Goal: Task Accomplishment & Management: Use online tool/utility

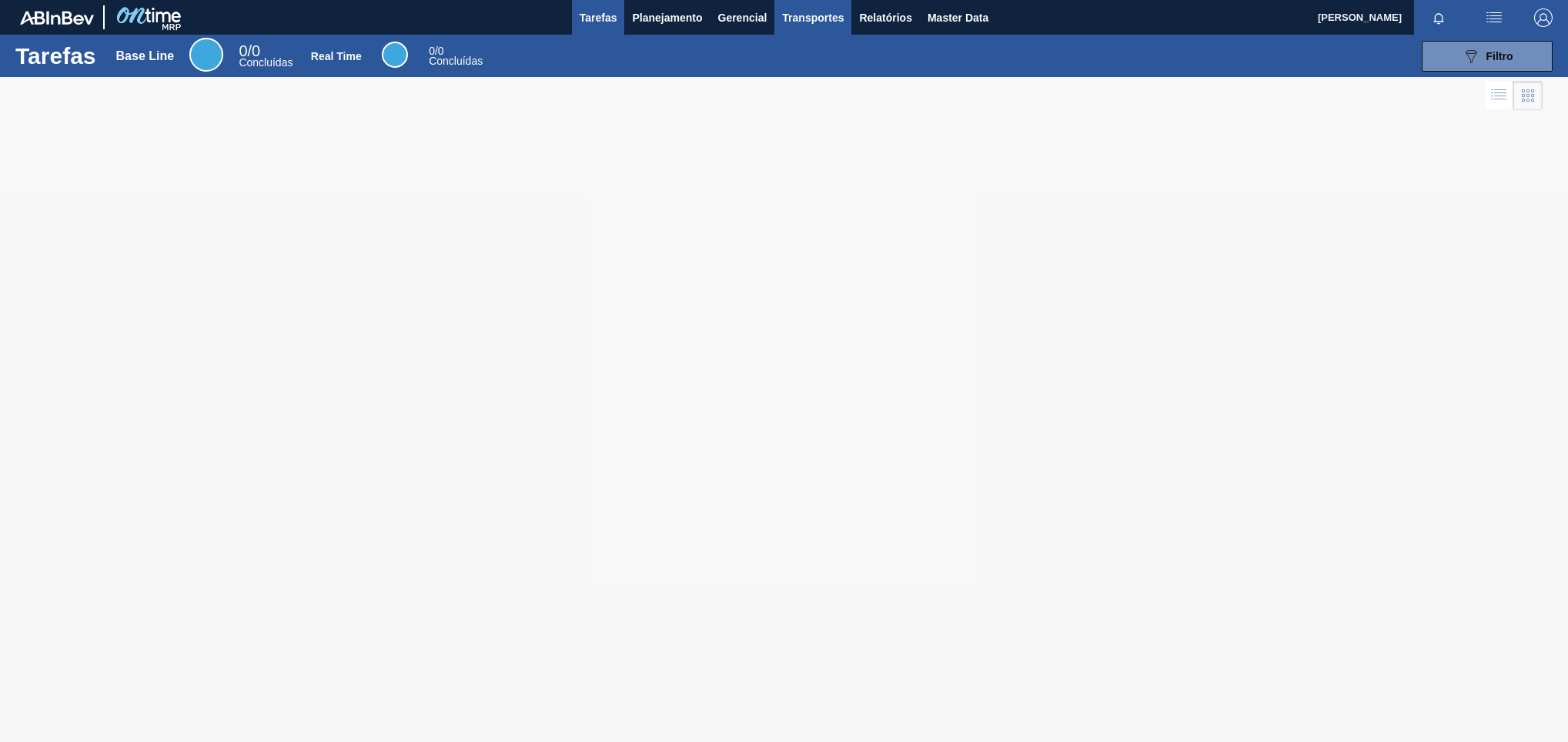
click at [849, 23] on button "Transportes" at bounding box center [812, 17] width 77 height 35
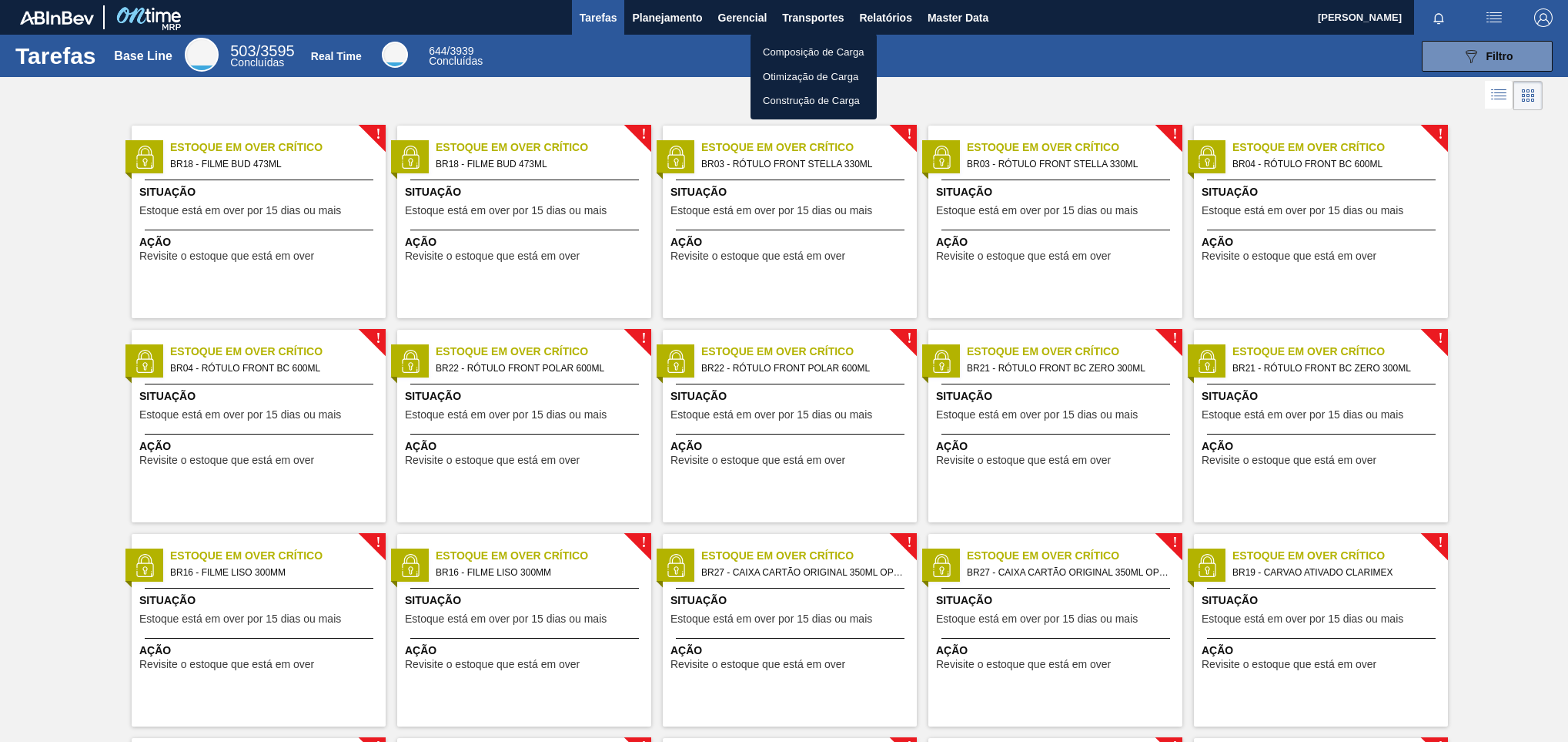
click at [873, 21] on div at bounding box center [784, 371] width 1568 height 742
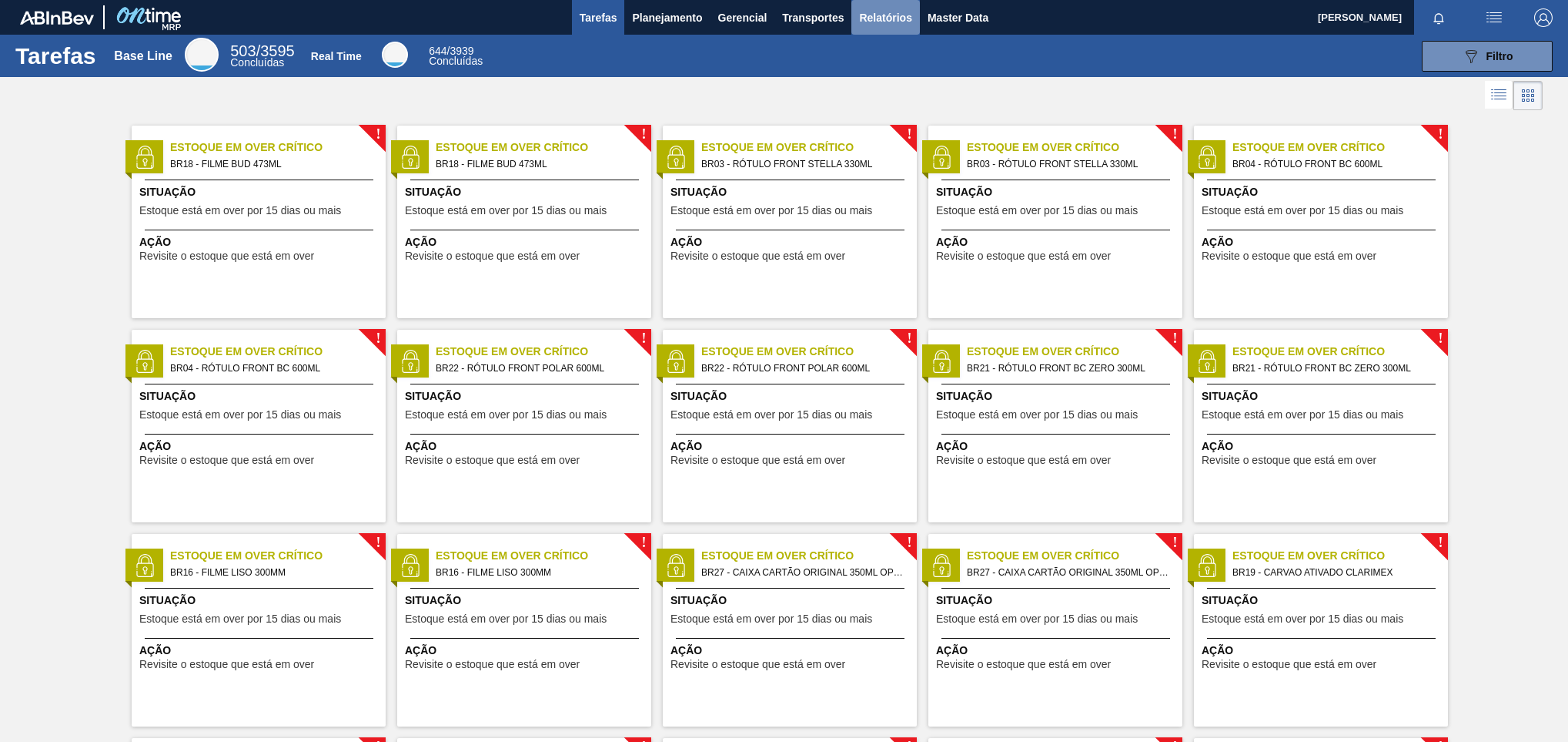
click at [889, 18] on span "Relatórios" at bounding box center [885, 17] width 52 height 18
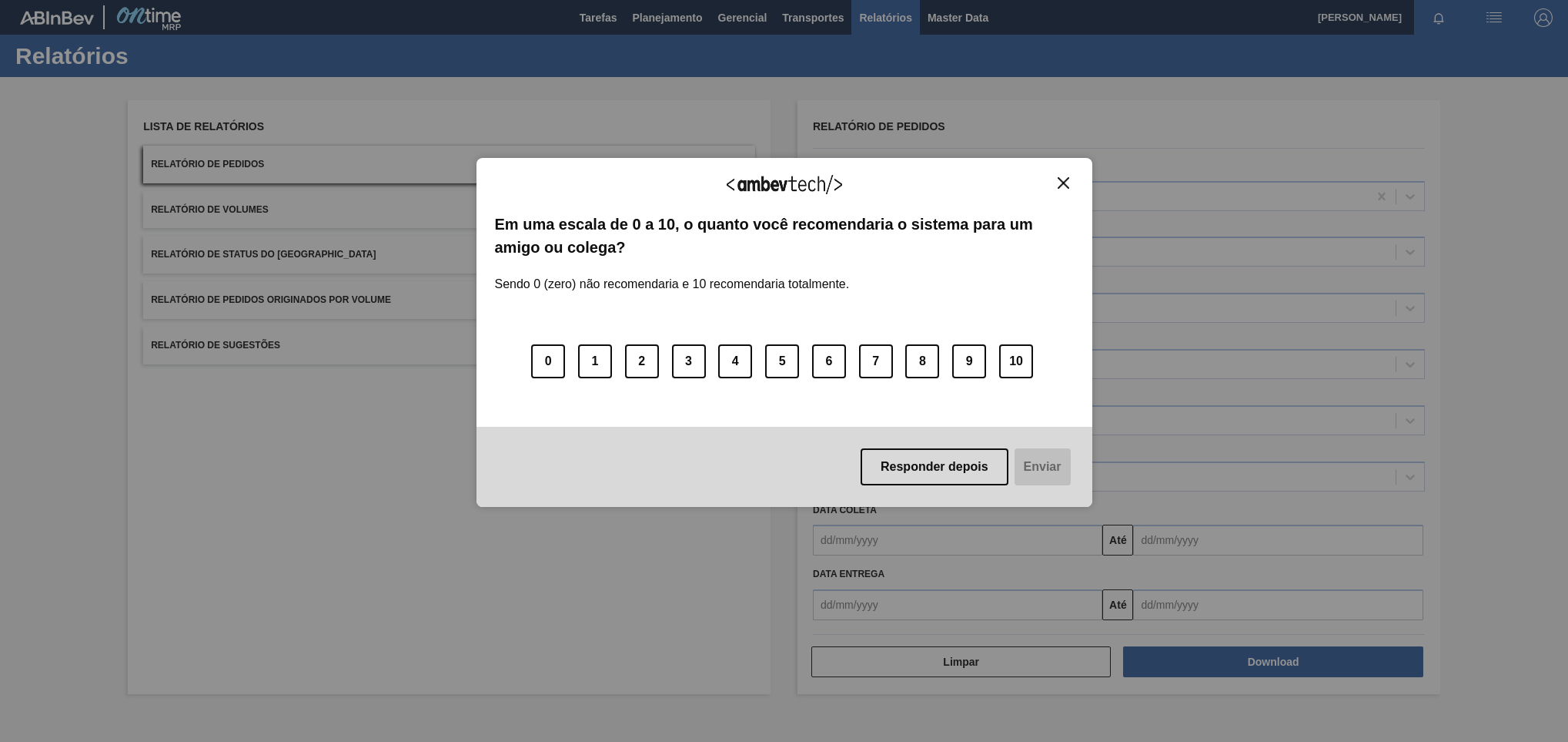
click at [1060, 185] on img "Close" at bounding box center [1064, 183] width 12 height 12
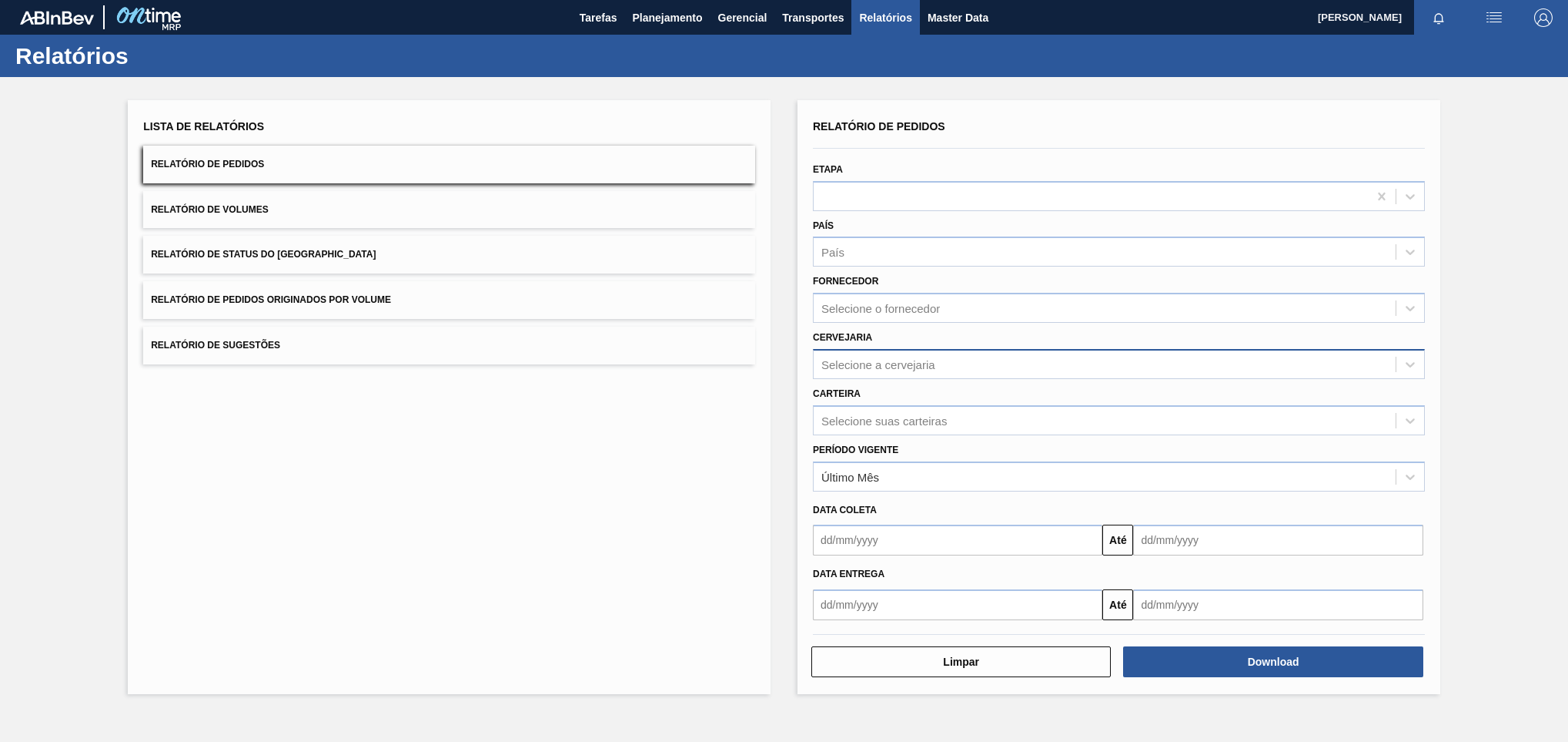
click at [877, 361] on div "Selecione a cervejaria" at bounding box center [879, 363] width 114 height 13
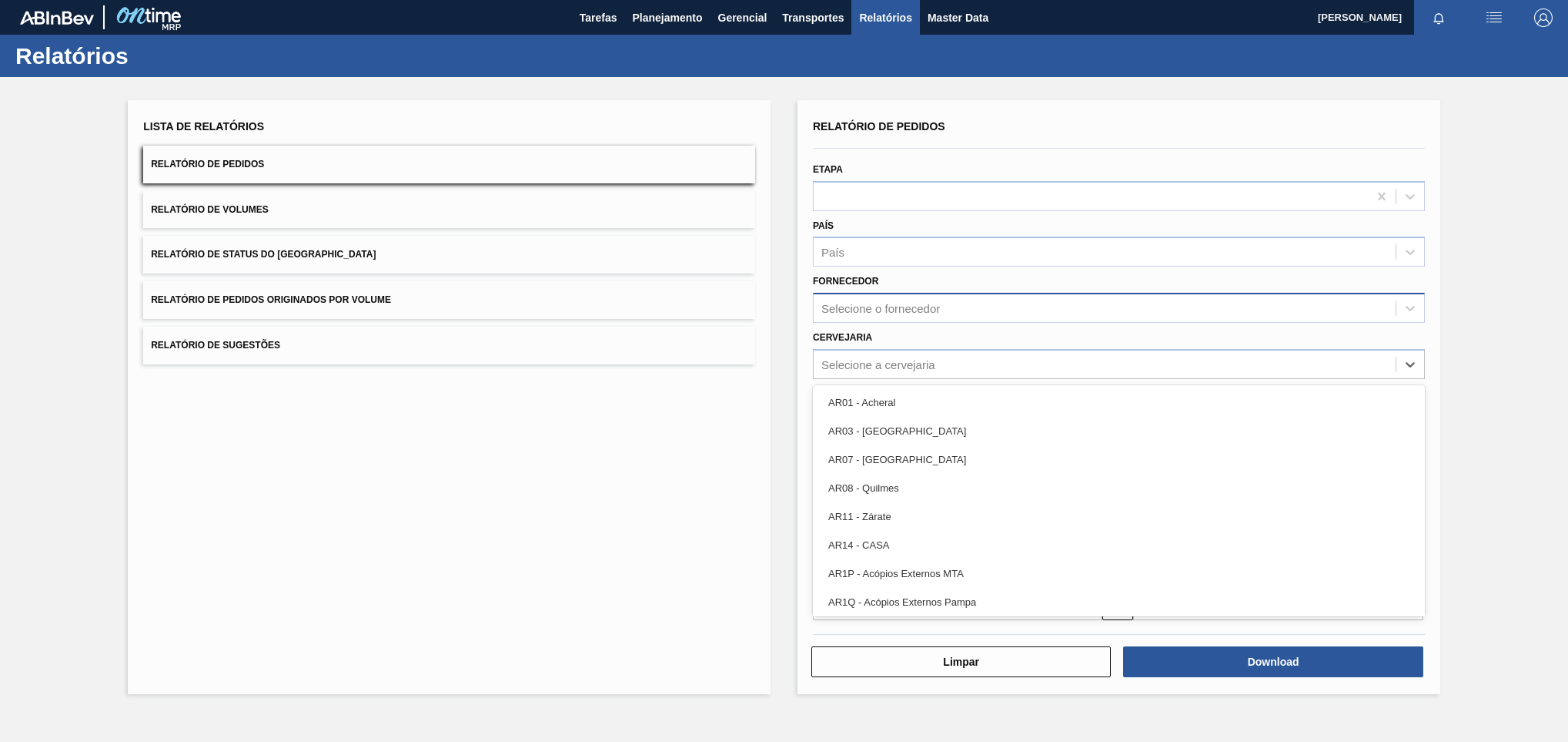
click at [935, 313] on div "Selecione o fornecedor" at bounding box center [880, 308] width 118 height 13
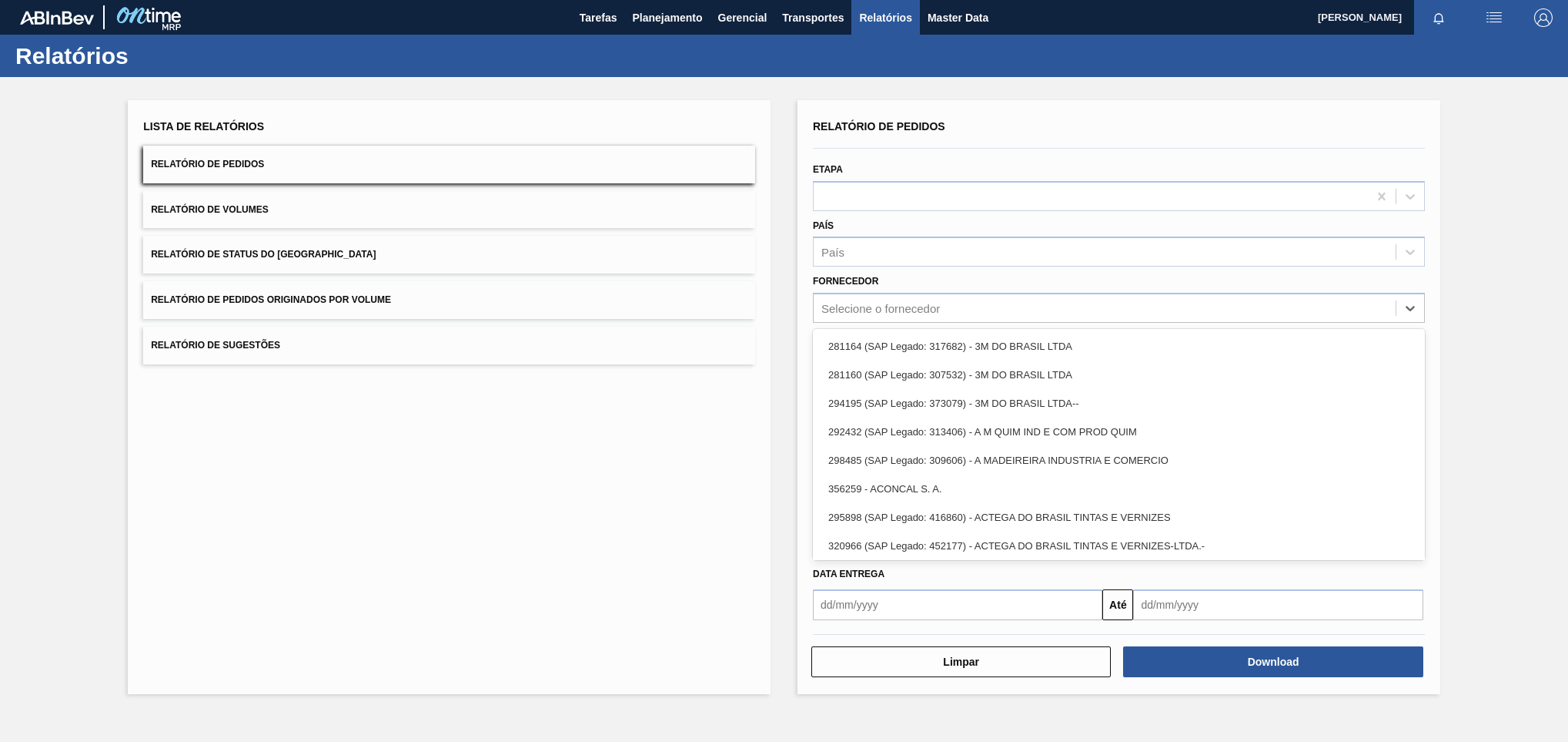
paste input "307331"
type input "307331"
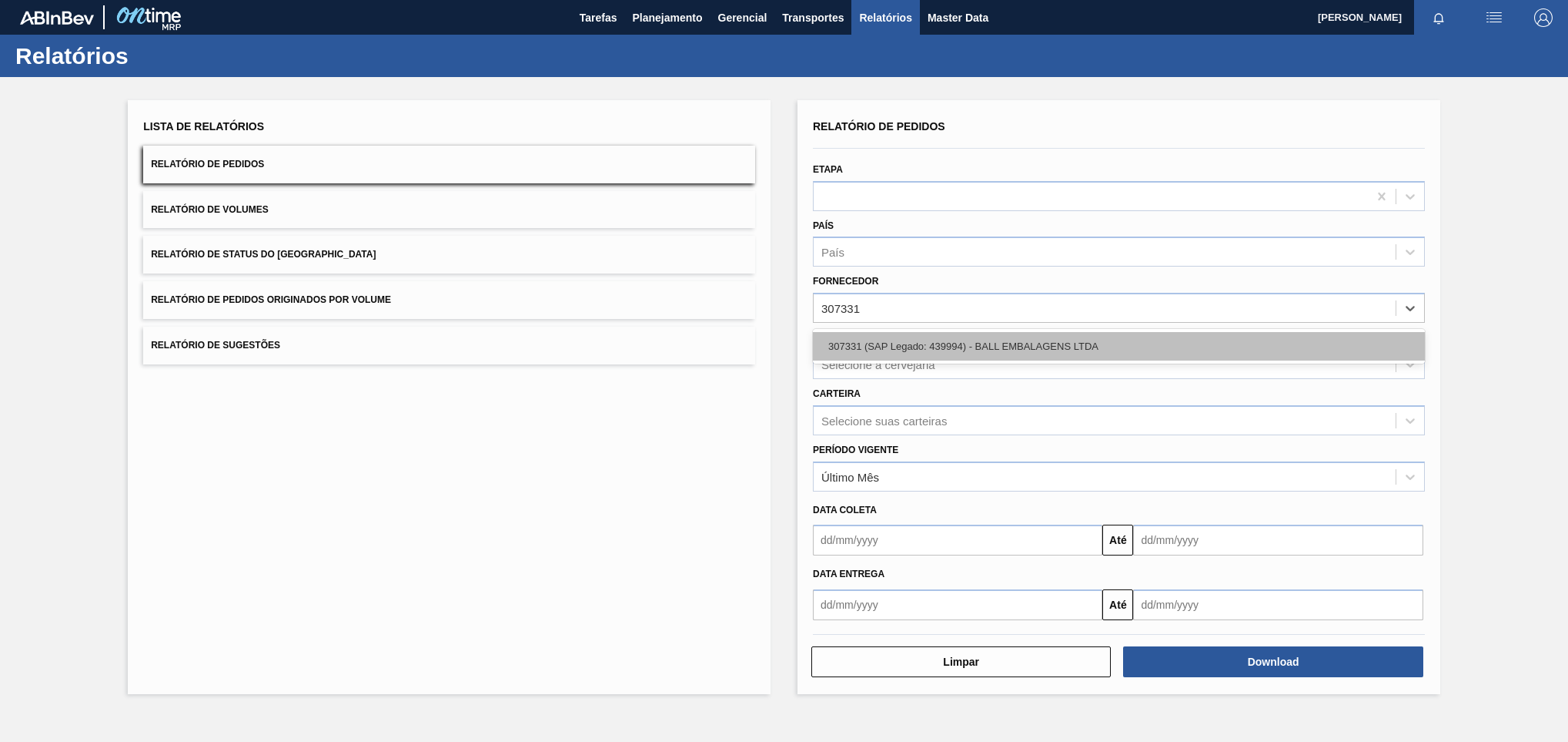
click at [936, 349] on div "307331 (SAP Legado: 439994) - BALL EMBALAGENS LTDA" at bounding box center [1119, 346] width 612 height 29
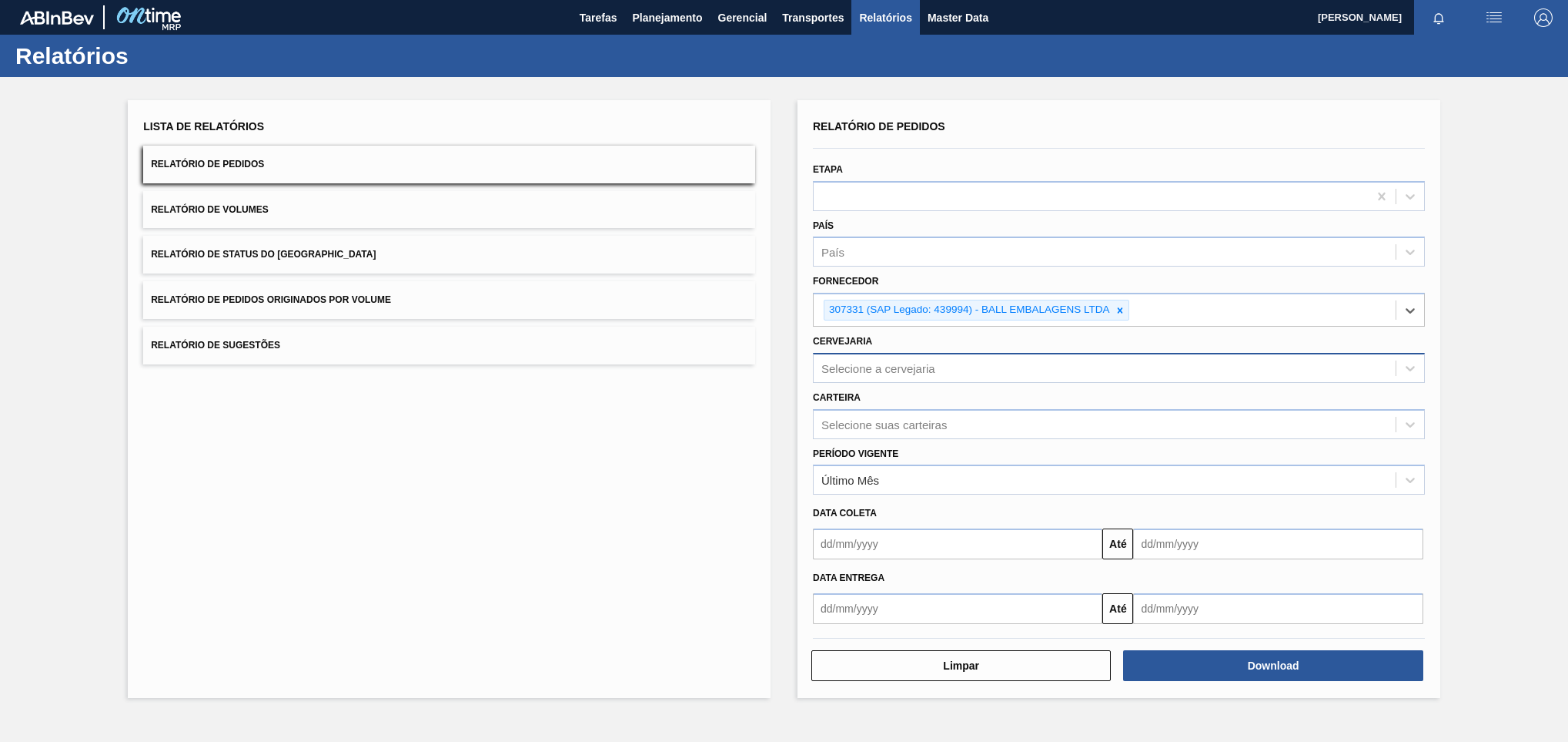
click at [878, 360] on div "Selecione a cervejaria" at bounding box center [1105, 367] width 582 height 22
click at [884, 363] on div "Selecione a cervejaria" at bounding box center [879, 367] width 114 height 13
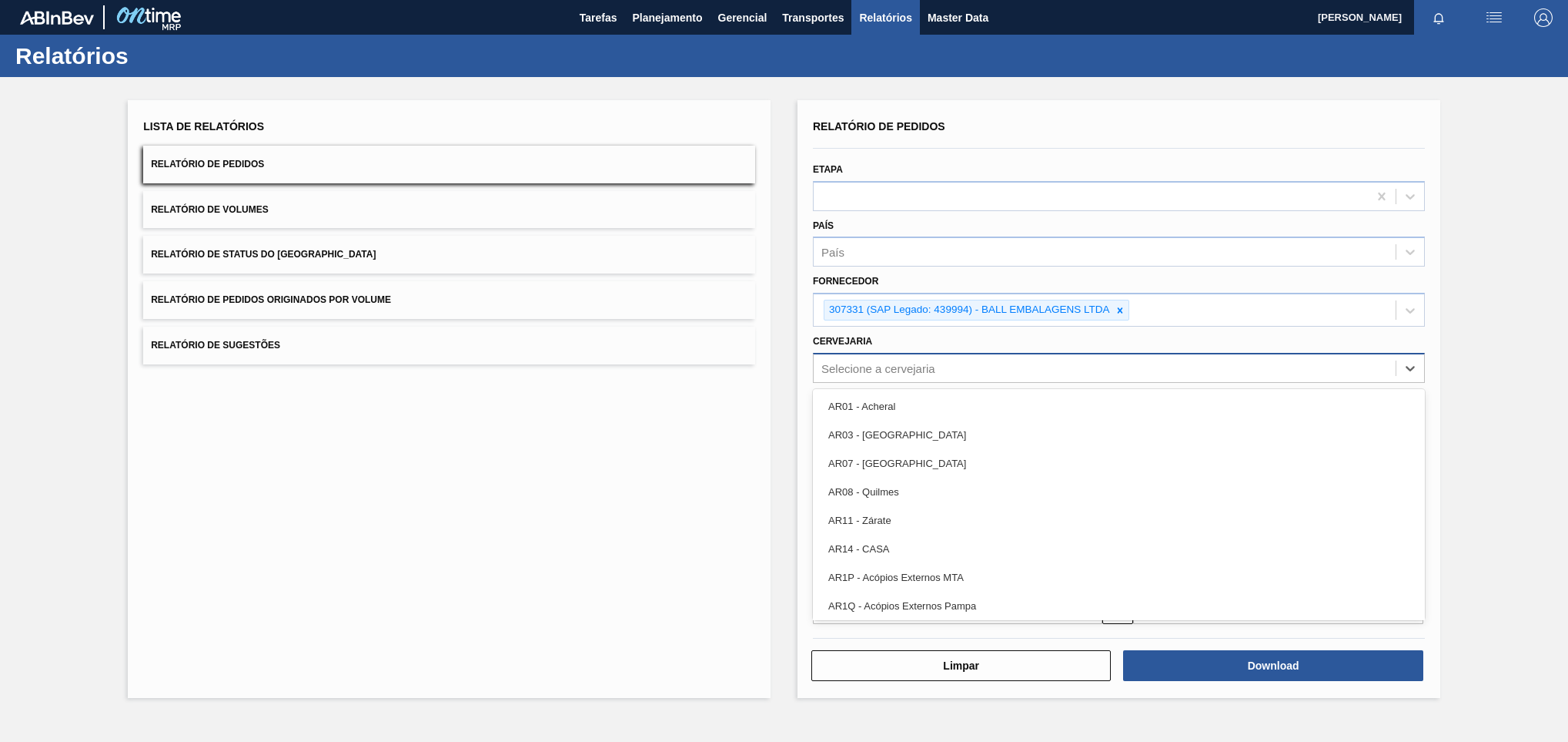
paste input "BR26"
type input "BR26"
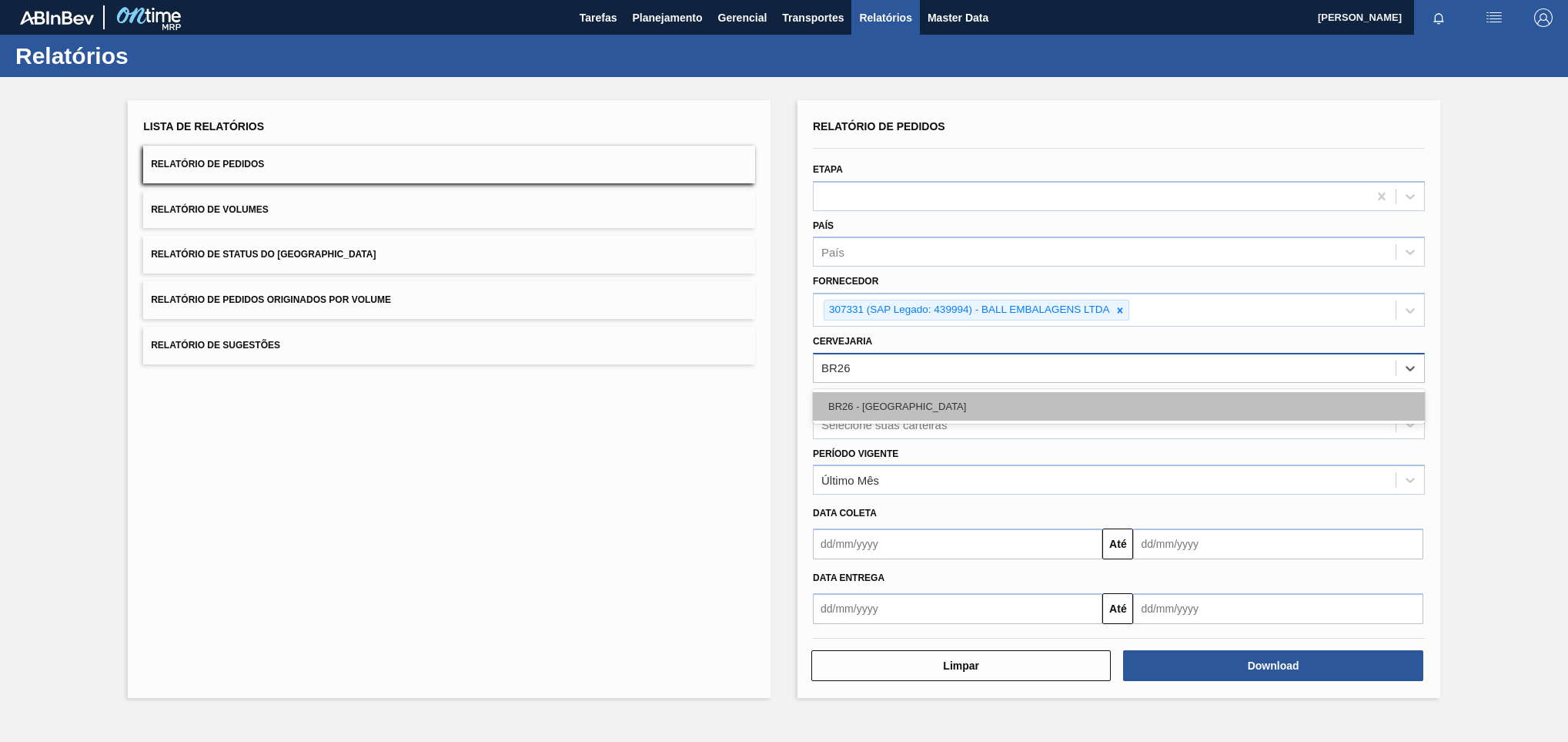
click at [907, 402] on div "BR26 - [GEOGRAPHIC_DATA]" at bounding box center [1119, 406] width 612 height 29
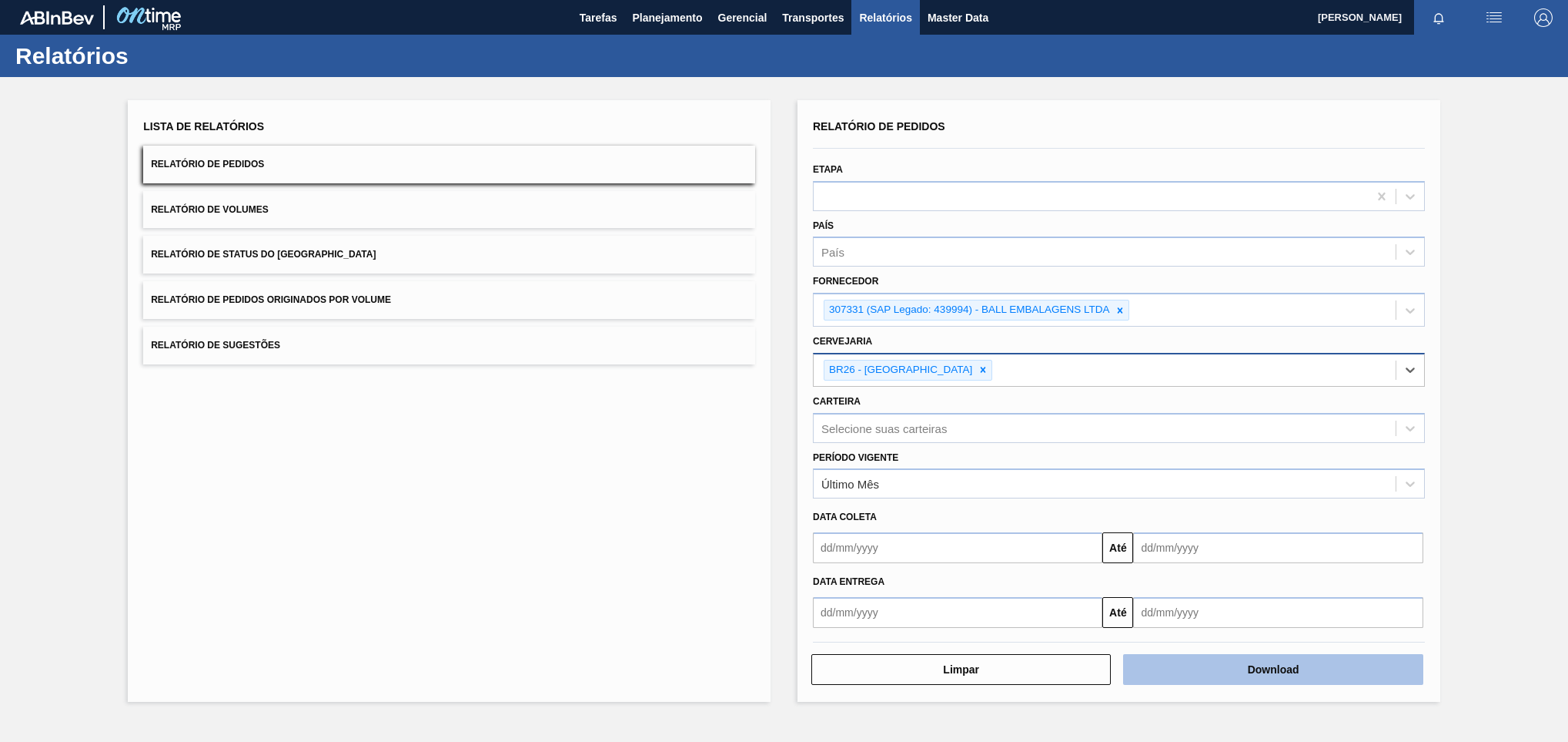
click at [1171, 682] on button "Download" at bounding box center [1273, 669] width 300 height 31
